Goal: Entertainment & Leisure: Consume media (video, audio)

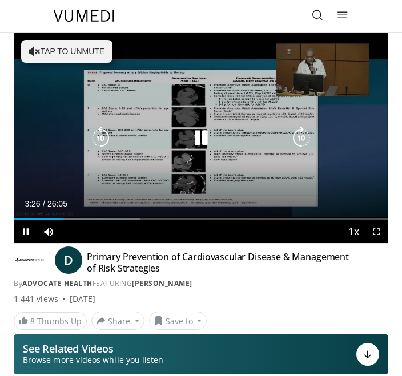
click at [187, 132] on div "Video Player" at bounding box center [201, 138] width 224 height 23
click at [207, 136] on icon "Video Player" at bounding box center [201, 138] width 23 height 23
click at [105, 137] on icon "Video Player" at bounding box center [100, 138] width 23 height 23
click at [104, 136] on icon "Video Player" at bounding box center [100, 138] width 23 height 23
click at [107, 135] on icon "Video Player" at bounding box center [100, 138] width 23 height 23
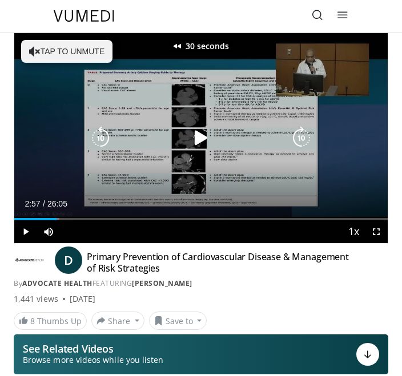
click at [108, 135] on icon "Video Player" at bounding box center [100, 138] width 23 height 23
click at [200, 145] on icon "Video Player" at bounding box center [201, 138] width 23 height 23
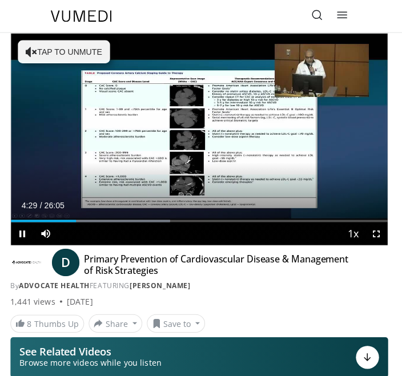
click at [102, 128] on icon "Video Player" at bounding box center [100, 138] width 23 height 23
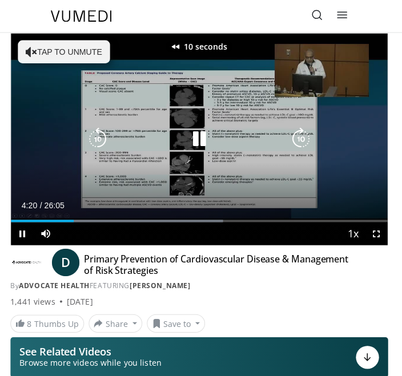
click at [102, 135] on icon "Video Player" at bounding box center [100, 138] width 23 height 23
click at [105, 133] on icon "Video Player" at bounding box center [100, 138] width 23 height 23
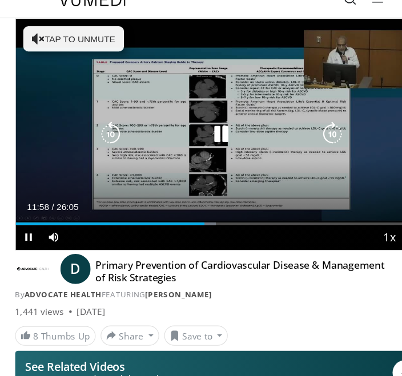
click at [196, 127] on icon "Video Player" at bounding box center [201, 138] width 23 height 23
click at [200, 127] on icon "Video Player" at bounding box center [201, 138] width 23 height 23
click at [201, 127] on icon "Video Player" at bounding box center [201, 138] width 23 height 23
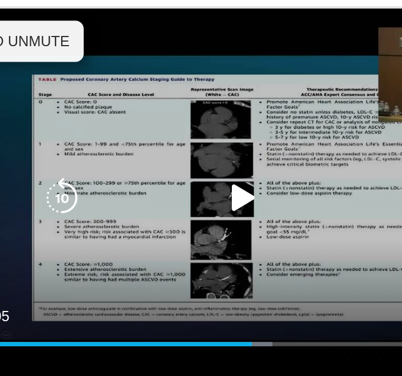
click at [190, 127] on icon "Video Player" at bounding box center [201, 138] width 23 height 23
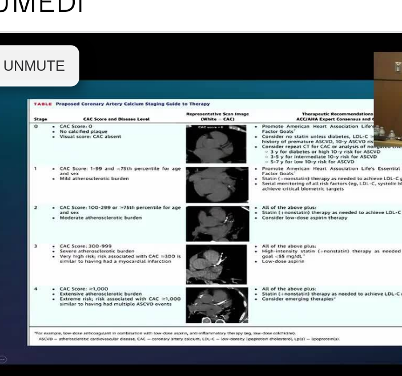
click at [190, 127] on icon "Video Player" at bounding box center [201, 138] width 23 height 23
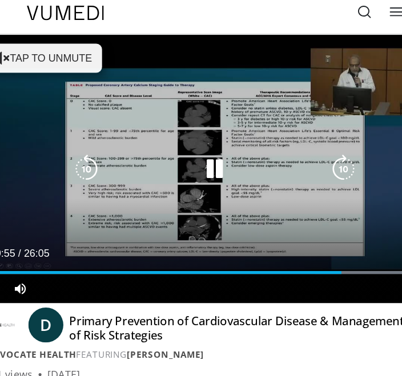
click at [190, 128] on icon "Video Player" at bounding box center [201, 138] width 23 height 23
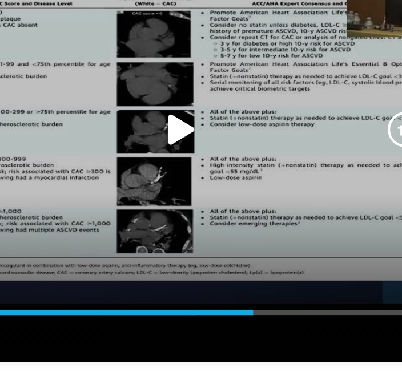
click at [190, 102] on icon "Video Player" at bounding box center [201, 113] width 23 height 23
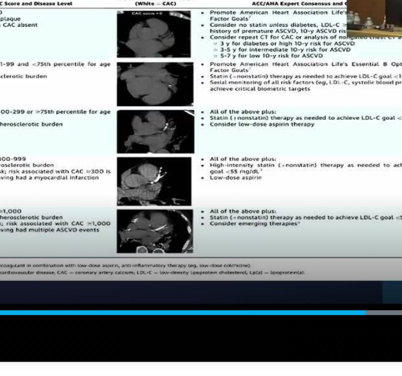
click at [190, 102] on icon "Video Player" at bounding box center [201, 113] width 23 height 23
